Goal: Use online tool/utility: Utilize a website feature to perform a specific function

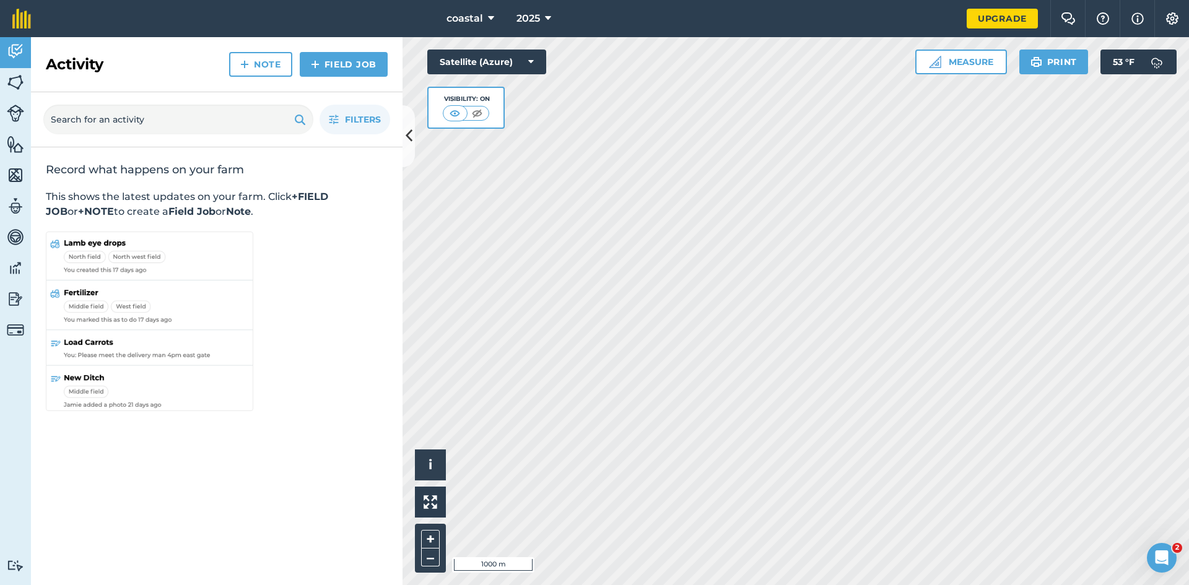
click at [357, 188] on div "Activity Fields Livestock Features Maps Team Vehicles Data Reporting Billing Tu…" at bounding box center [594, 311] width 1189 height 548
click at [484, 25] on div "coastal 2025 Upgrade Farm Chat Help Info Settings Map printing is not available…" at bounding box center [594, 292] width 1189 height 585
click at [976, 63] on button "Measure" at bounding box center [961, 62] width 92 height 25
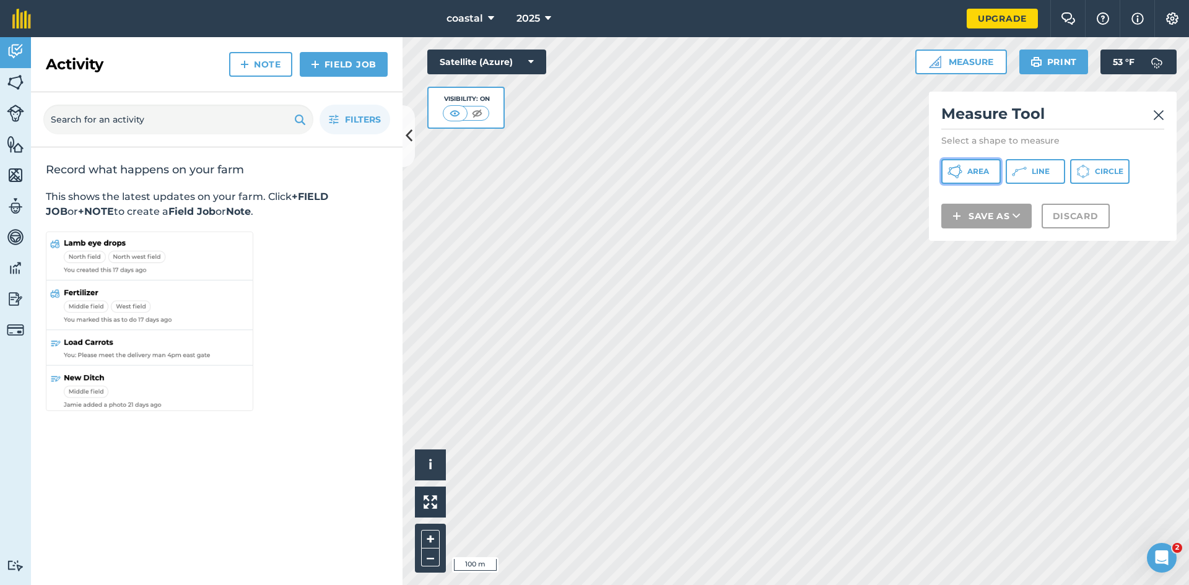
click at [981, 159] on button "Area" at bounding box center [971, 171] width 59 height 25
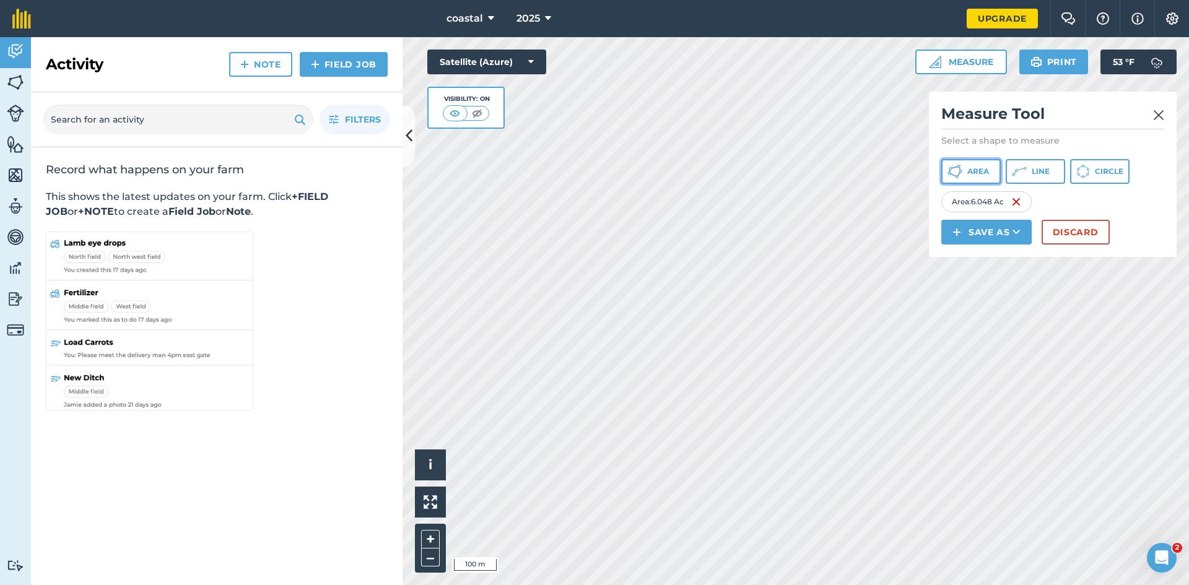
click at [981, 176] on button "Area" at bounding box center [971, 171] width 59 height 25
click at [983, 175] on span "Area" at bounding box center [979, 172] width 22 height 10
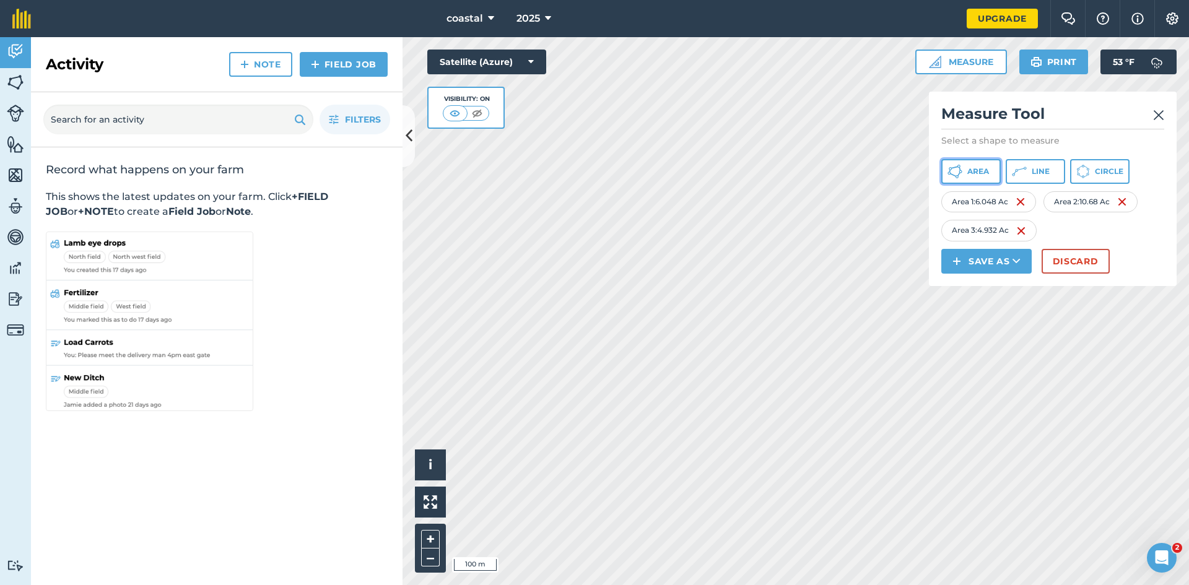
click at [978, 172] on span "Area" at bounding box center [979, 172] width 22 height 10
click at [974, 173] on span "Area" at bounding box center [979, 172] width 22 height 10
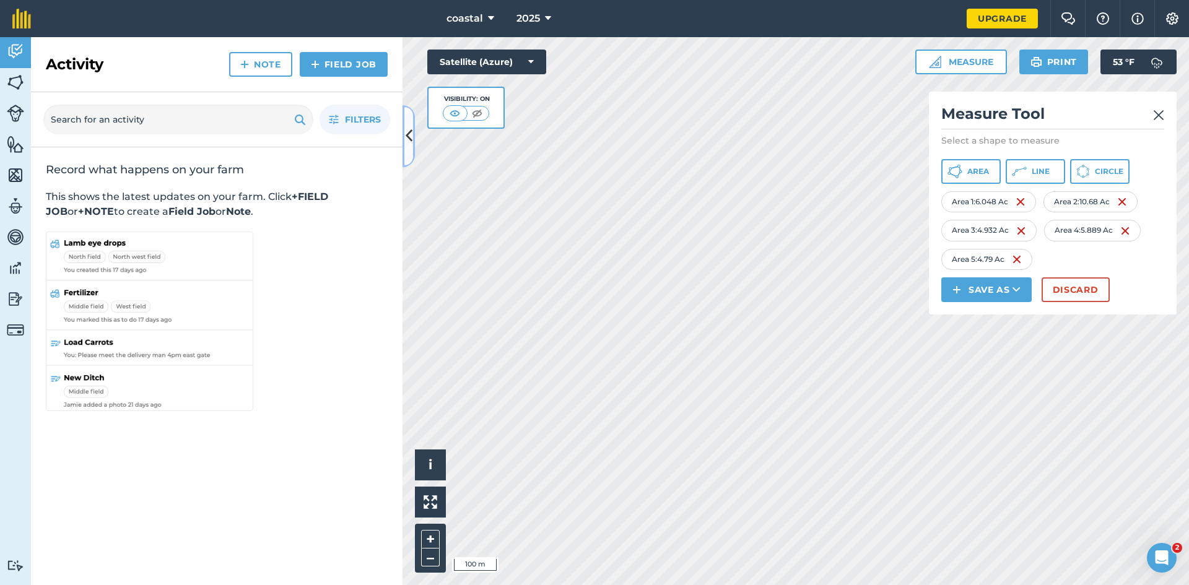
click at [411, 136] on icon at bounding box center [409, 136] width 7 height 22
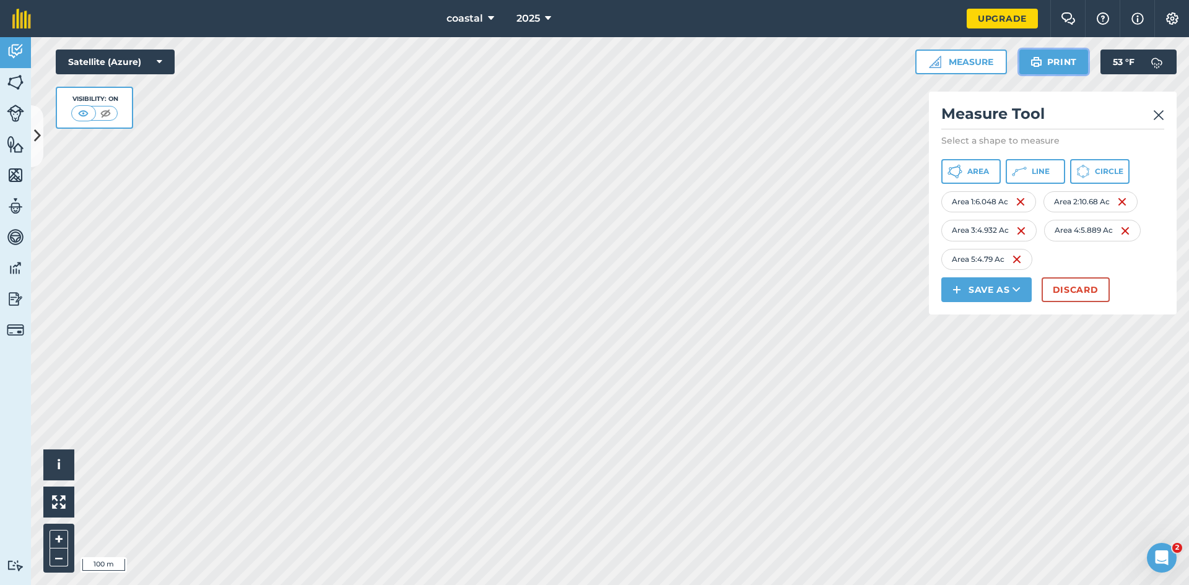
click at [1057, 58] on button "Print" at bounding box center [1054, 62] width 69 height 25
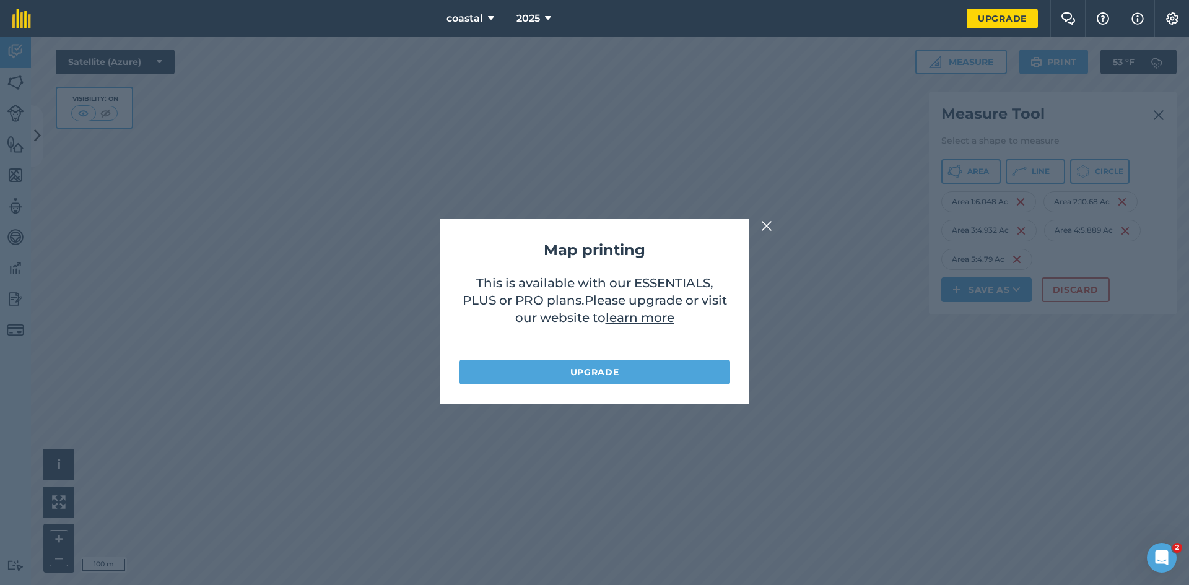
click at [771, 229] on img at bounding box center [766, 226] width 11 height 15
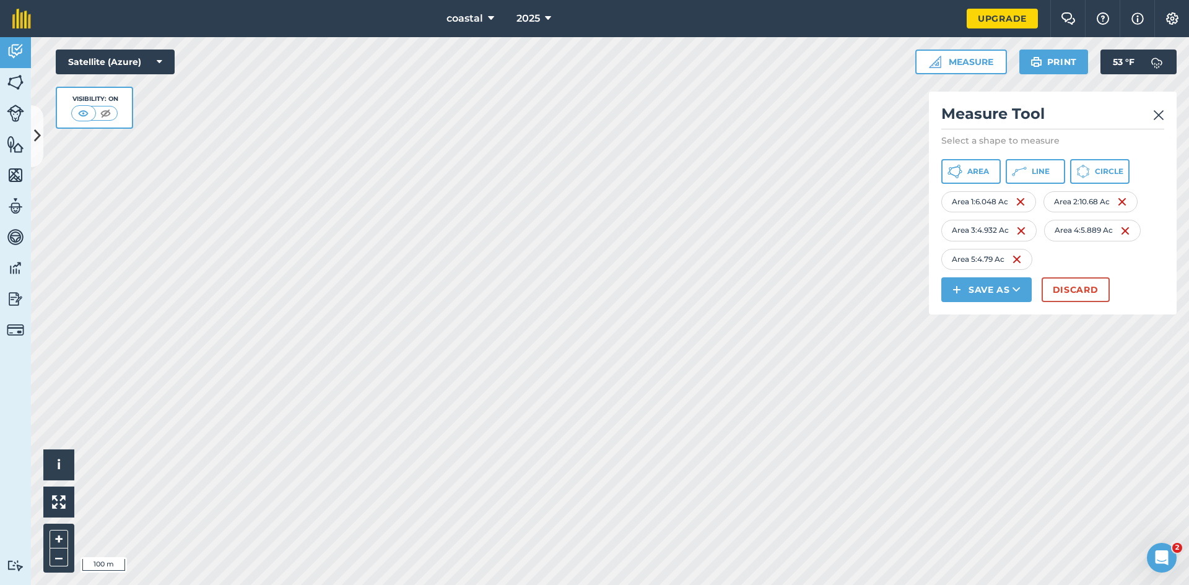
click at [1143, 176] on div "Area Line Circle" at bounding box center [1053, 171] width 223 height 25
click at [1106, 540] on div "Click to start drawing i © 2025 TomTom, Microsoft 100 m + – Satellite (Azure) V…" at bounding box center [610, 311] width 1158 height 548
click at [84, 117] on img at bounding box center [83, 113] width 15 height 12
click at [84, 116] on img at bounding box center [83, 113] width 15 height 12
click at [100, 109] on img at bounding box center [105, 113] width 15 height 12
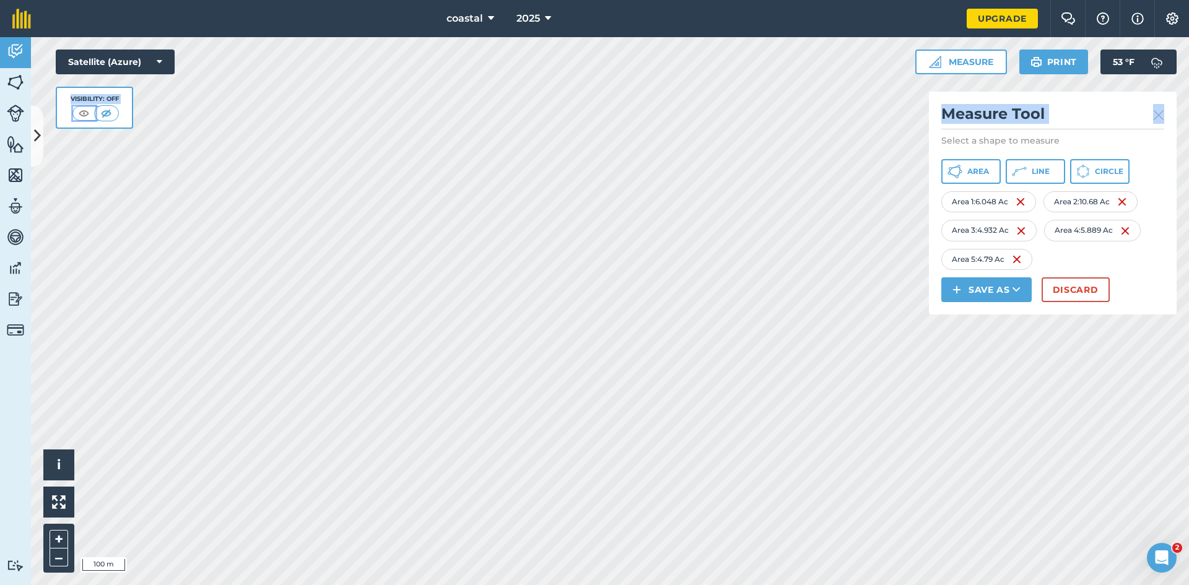
click at [86, 115] on img at bounding box center [83, 113] width 15 height 12
click at [966, 172] on button "Area" at bounding box center [971, 171] width 59 height 25
click at [1066, 281] on button "Discard" at bounding box center [1076, 289] width 68 height 25
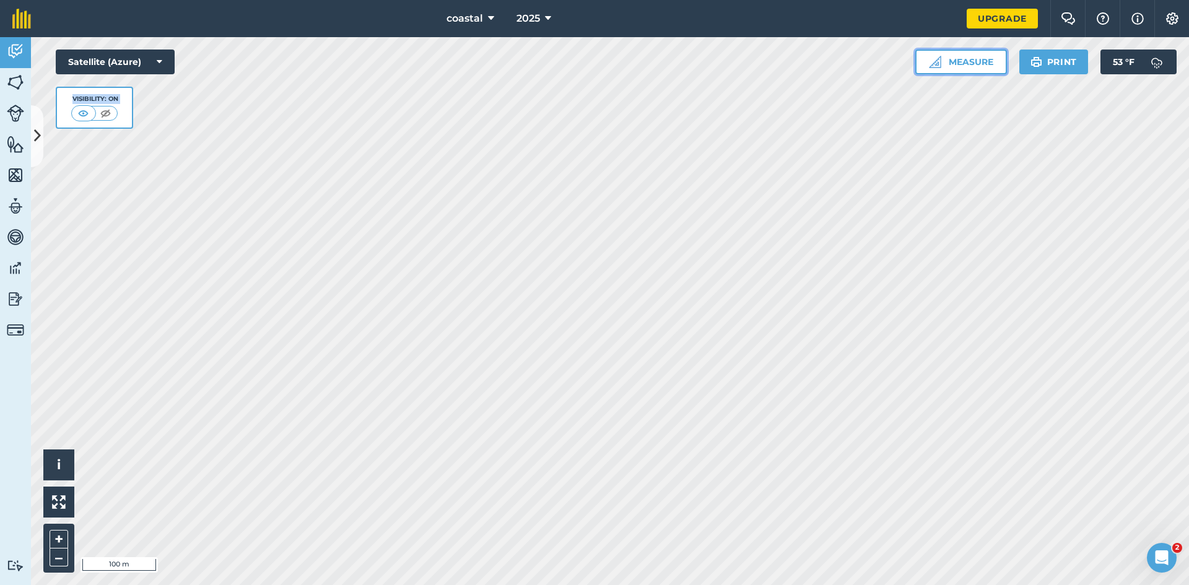
click at [965, 63] on button "Measure" at bounding box center [961, 62] width 92 height 25
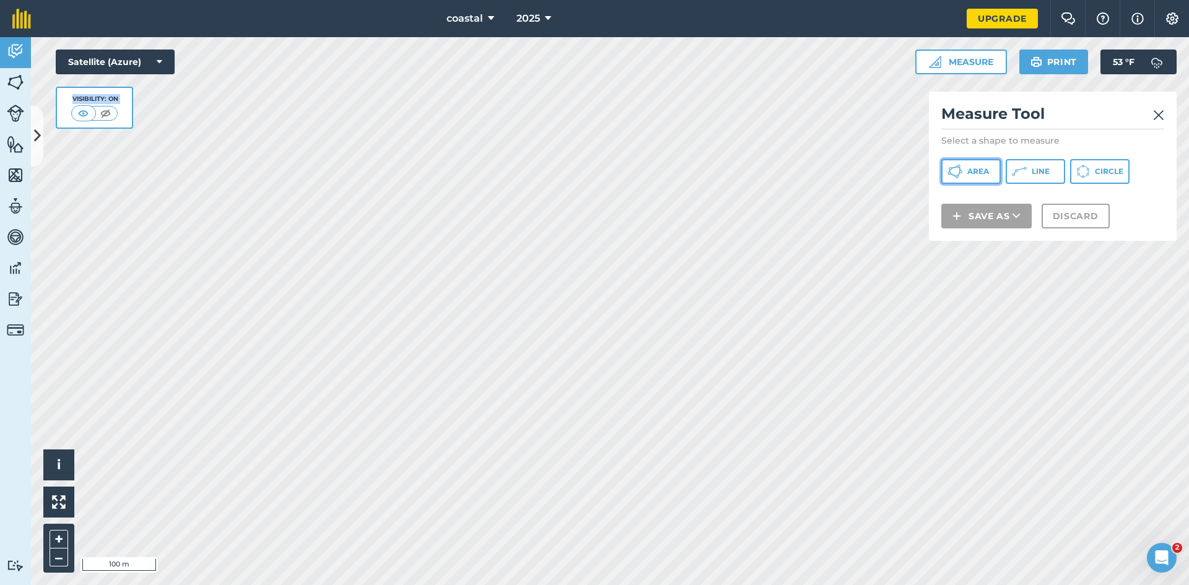
click at [990, 174] on button "Area" at bounding box center [971, 171] width 59 height 25
